Goal: Task Accomplishment & Management: Manage account settings

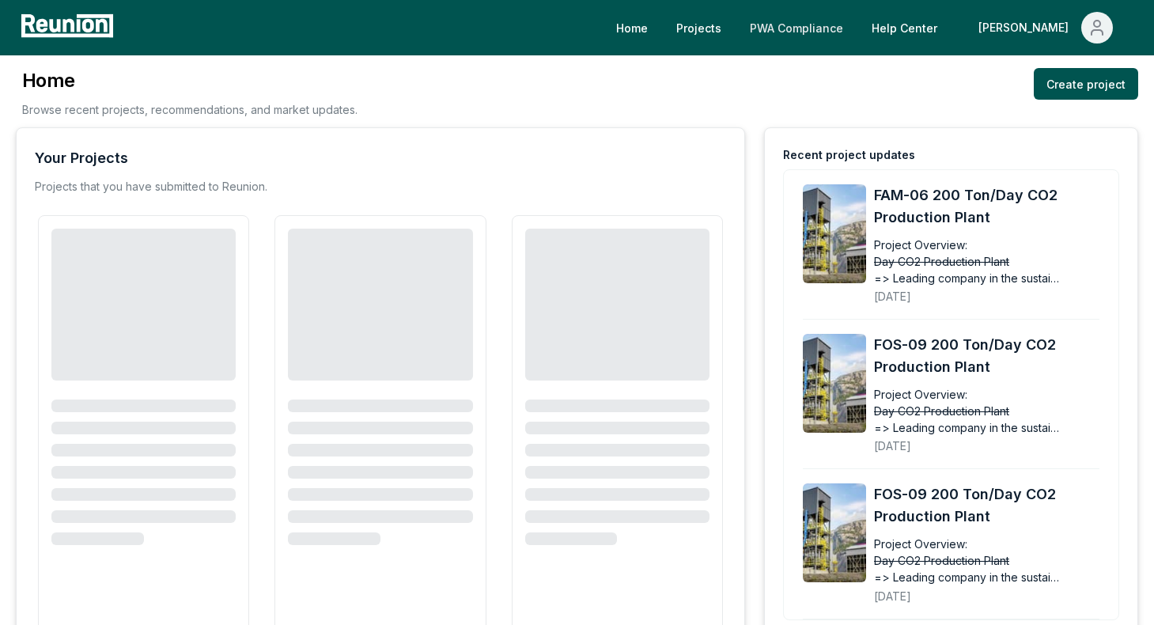
click at [846, 29] on link "PWA Compliance" at bounding box center [796, 28] width 119 height 32
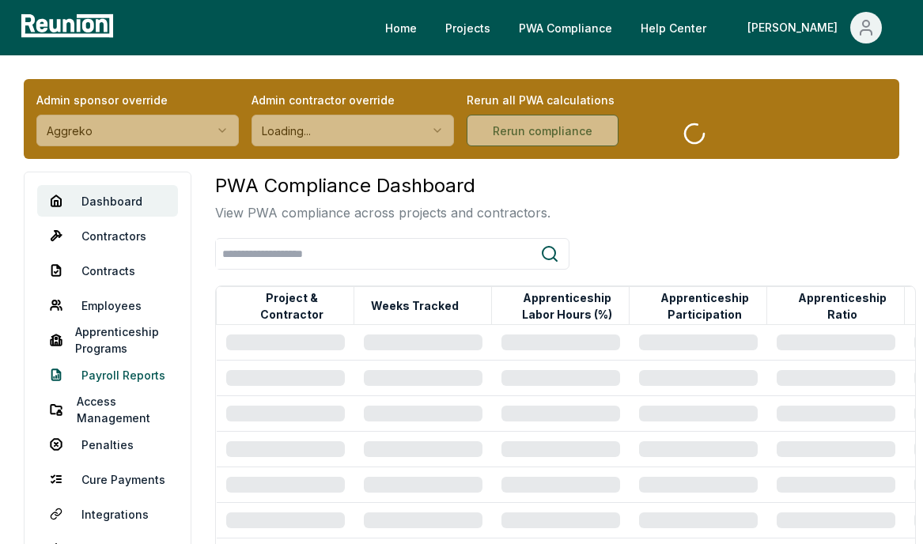
click at [99, 374] on link "Payroll Reports" at bounding box center [107, 375] width 141 height 32
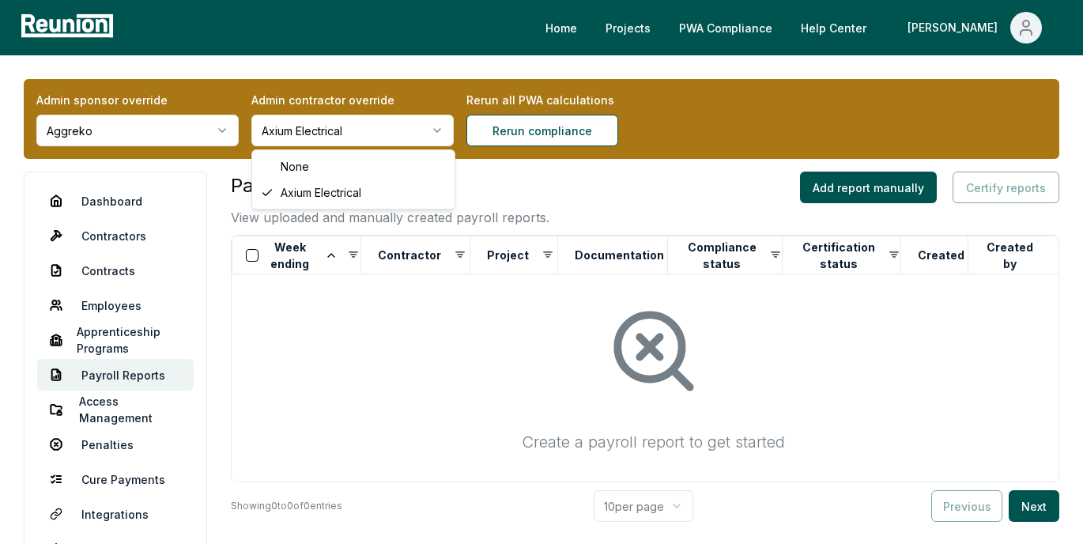
click at [400, 122] on html "Please visit us on your desktop We're working on making our marketplace mobile-…" at bounding box center [541, 340] width 1083 height 680
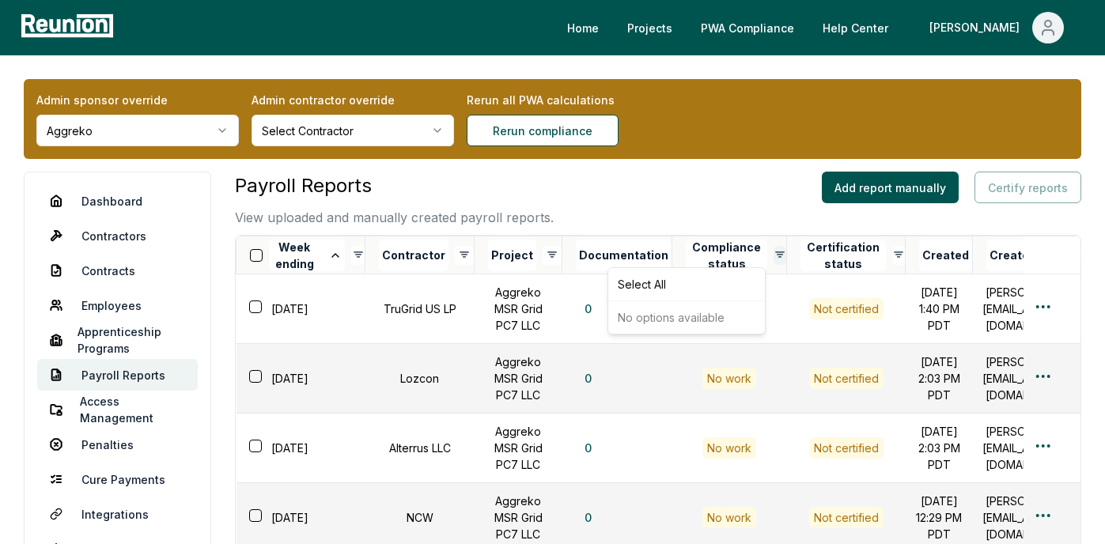
click at [719, 259] on button "Compliance status" at bounding box center [726, 256] width 81 height 32
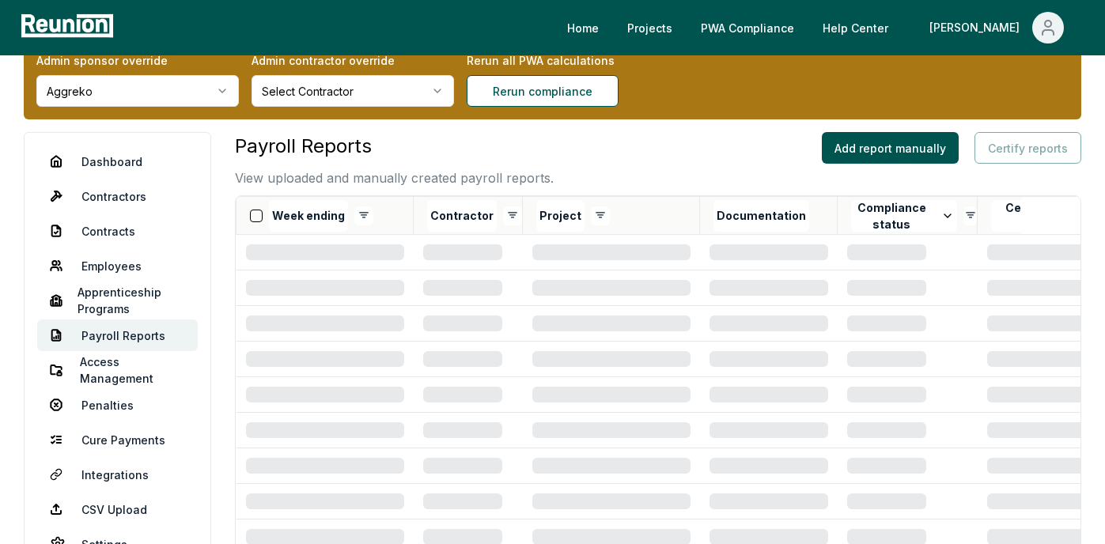
scroll to position [46, 0]
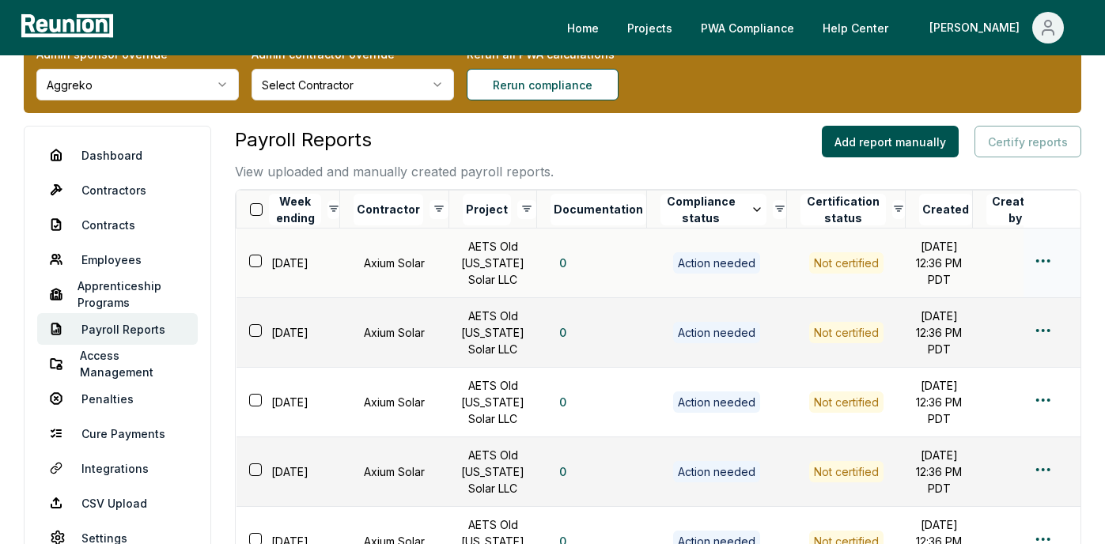
click at [1034, 272] on html "Please visit us on your desktop We're working on making our marketplace mobile-…" at bounding box center [552, 538] width 1105 height 1168
click at [987, 323] on div "Edit" at bounding box center [1016, 332] width 150 height 26
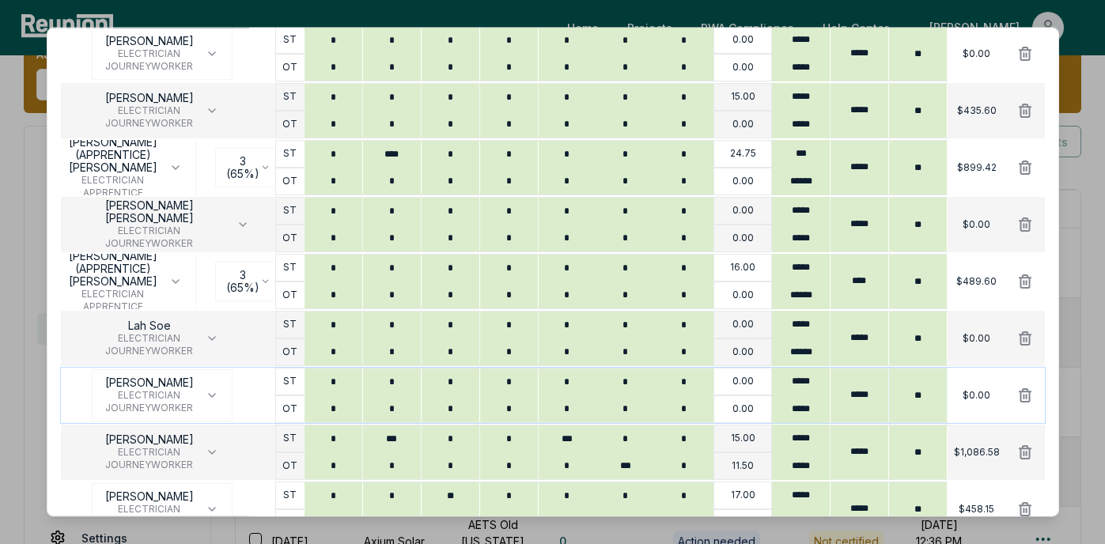
scroll to position [1204, 0]
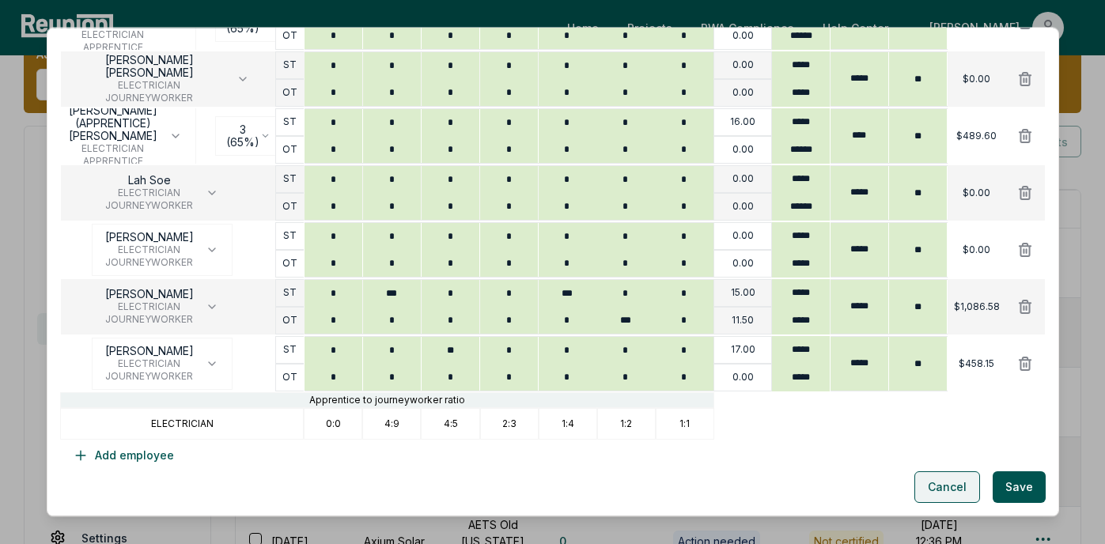
click at [952, 484] on button "Cancel" at bounding box center [947, 487] width 66 height 32
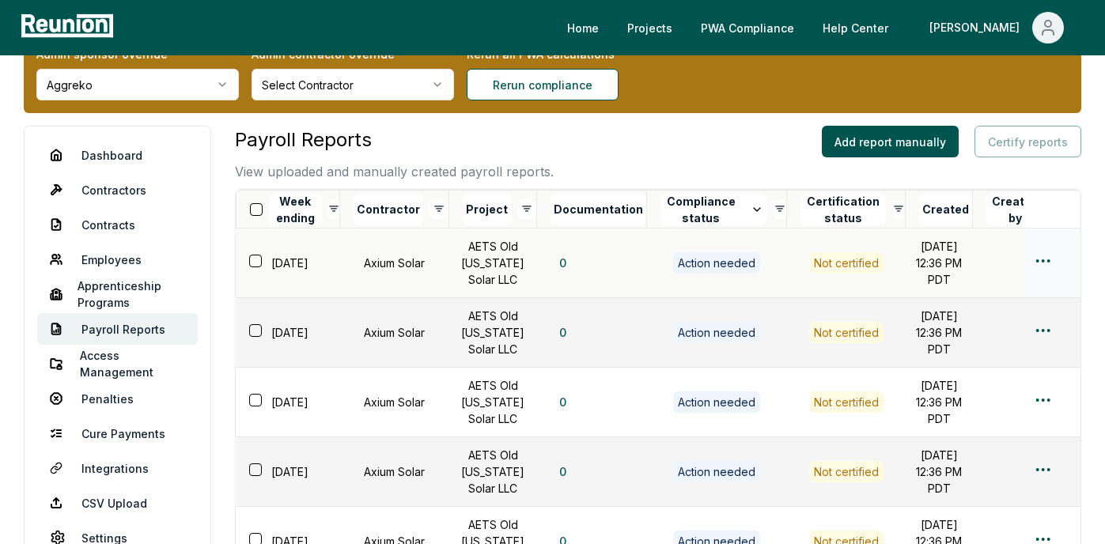
click at [1043, 263] on html "Please visit us on your desktop We're working on making our marketplace mobile-…" at bounding box center [552, 538] width 1105 height 1168
click at [971, 333] on div "Edit" at bounding box center [1016, 332] width 150 height 26
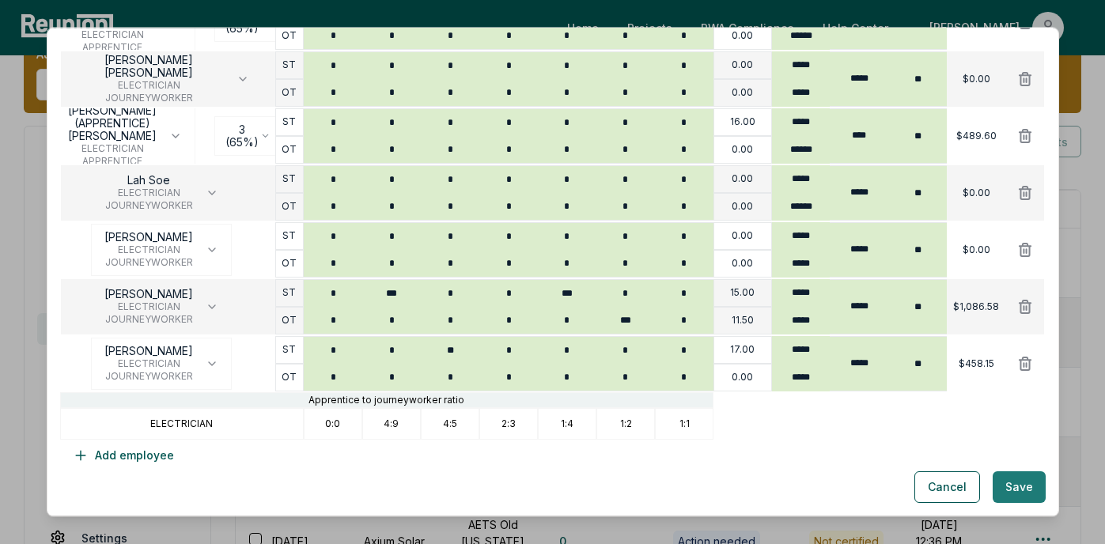
click at [1009, 487] on button "Save" at bounding box center [1018, 487] width 53 height 32
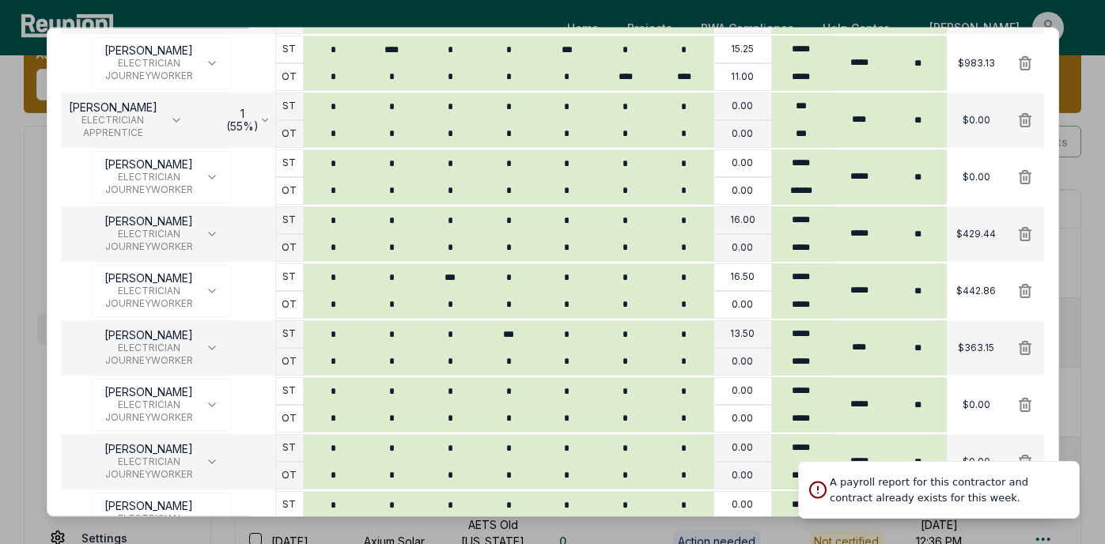
scroll to position [0, 0]
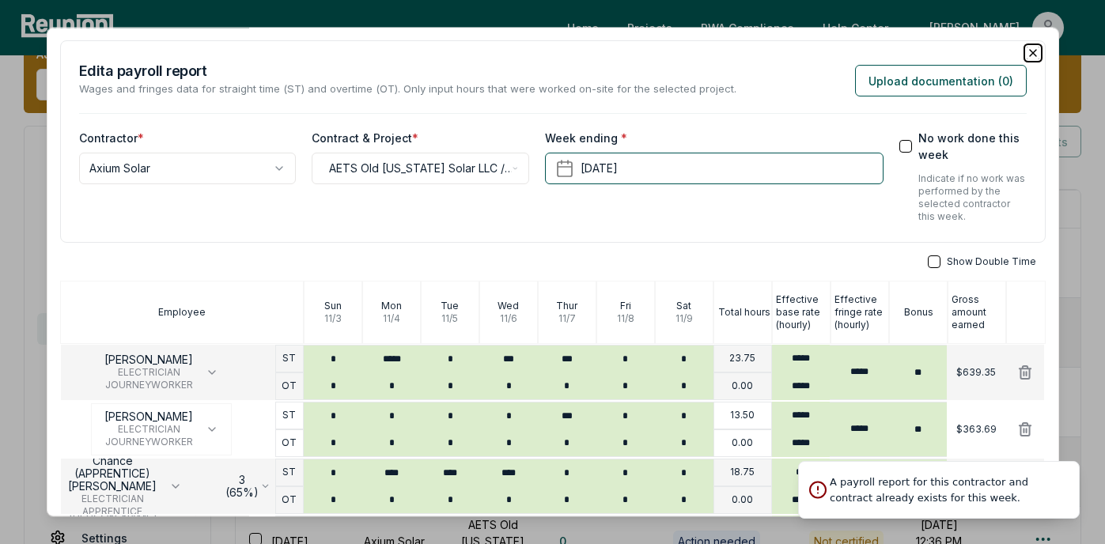
click at [1031, 51] on icon "button" at bounding box center [1032, 53] width 13 height 13
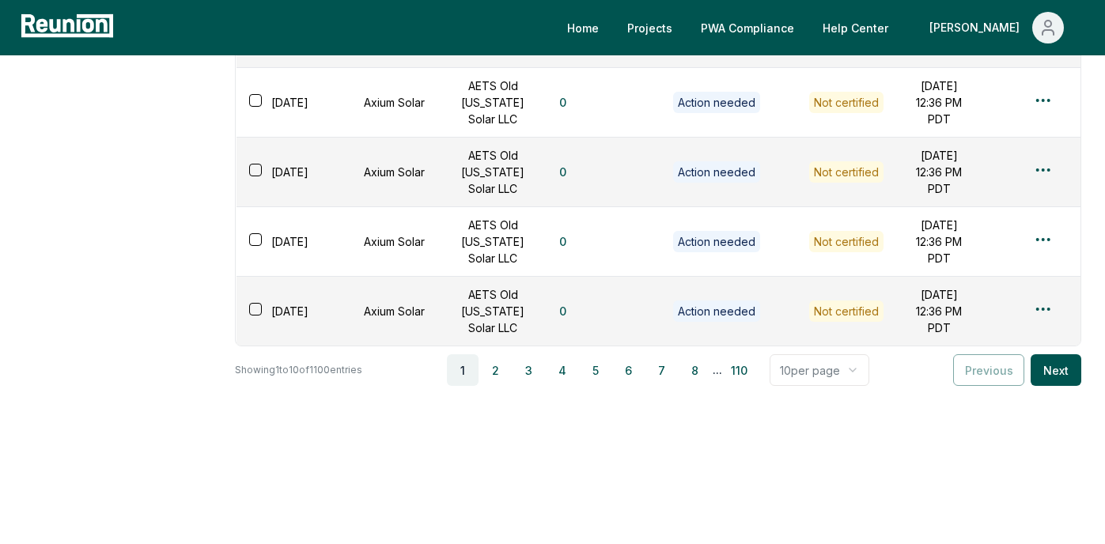
scroll to position [789, 0]
click at [494, 370] on button "2" at bounding box center [496, 370] width 32 height 32
